Goal: Information Seeking & Learning: Stay updated

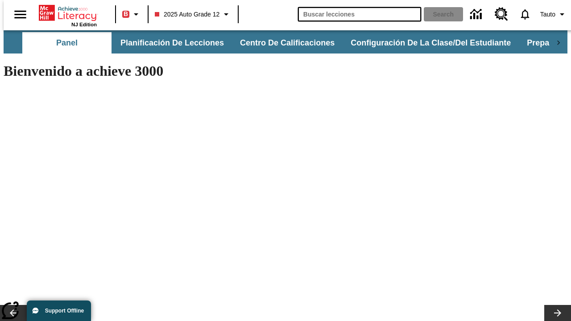
type input "news"
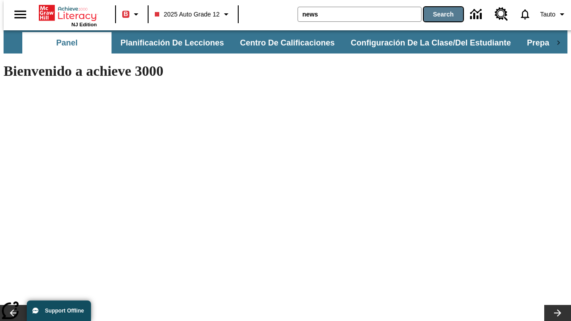
click at [438, 14] on button "Search" at bounding box center [443, 14] width 39 height 14
